Goal: Information Seeking & Learning: Learn about a topic

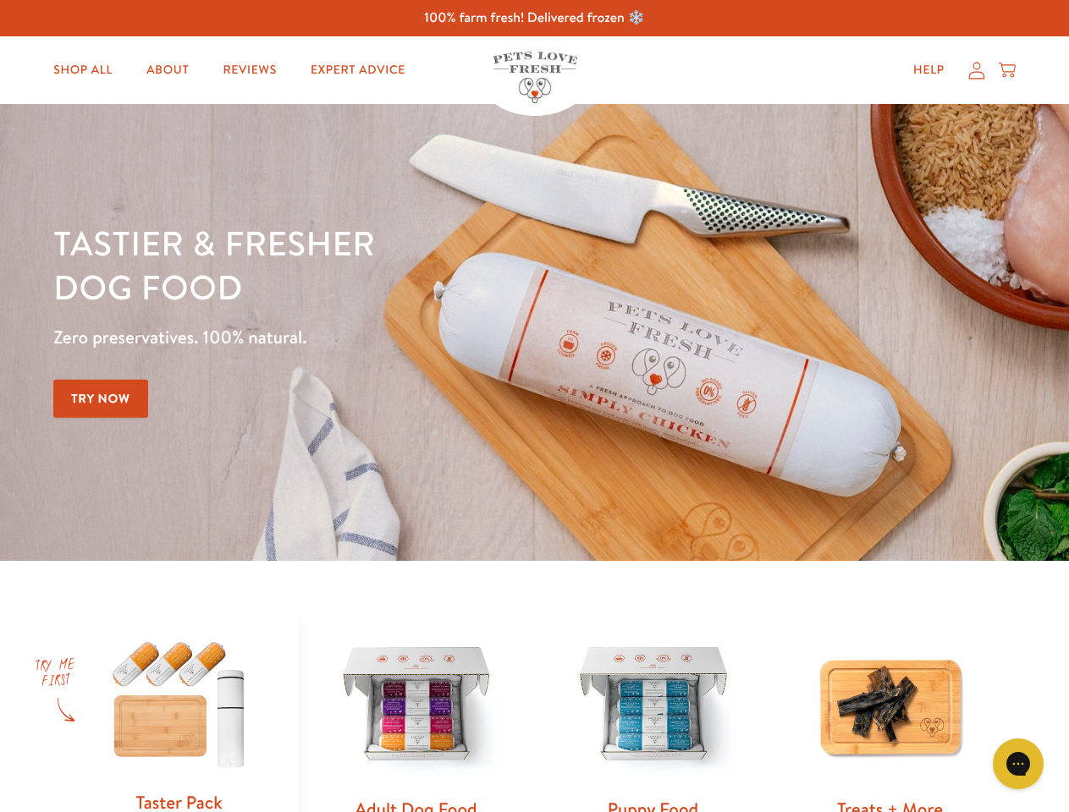
click at [534, 406] on div "Tastier & fresher dog food Zero preservatives. 100% natural. Try Now" at bounding box center [373, 332] width 641 height 223
click at [1018, 764] on icon "Gorgias live chat" at bounding box center [1017, 764] width 16 height 16
